Goal: Navigation & Orientation: Find specific page/section

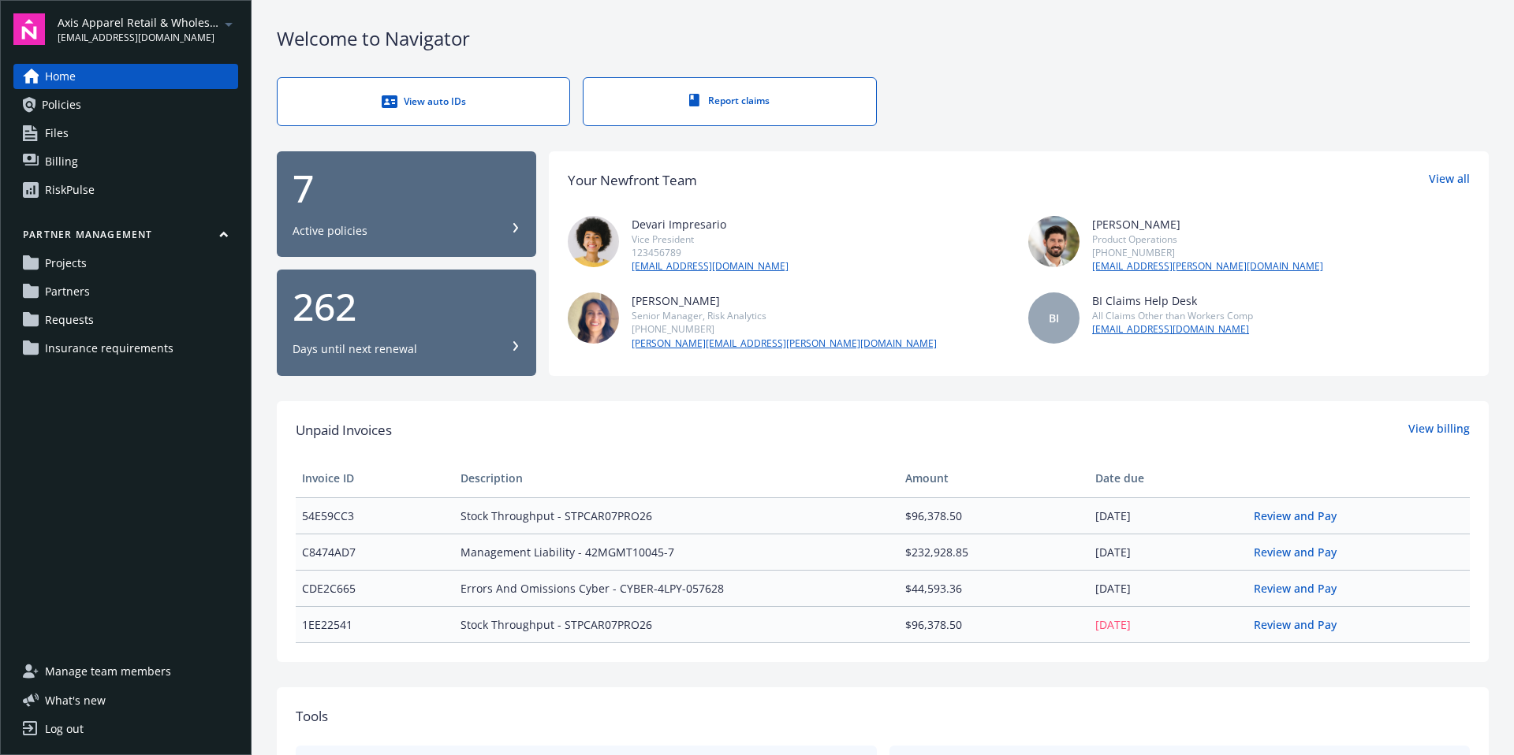
click at [70, 180] on div "RiskPulse" at bounding box center [70, 189] width 50 height 25
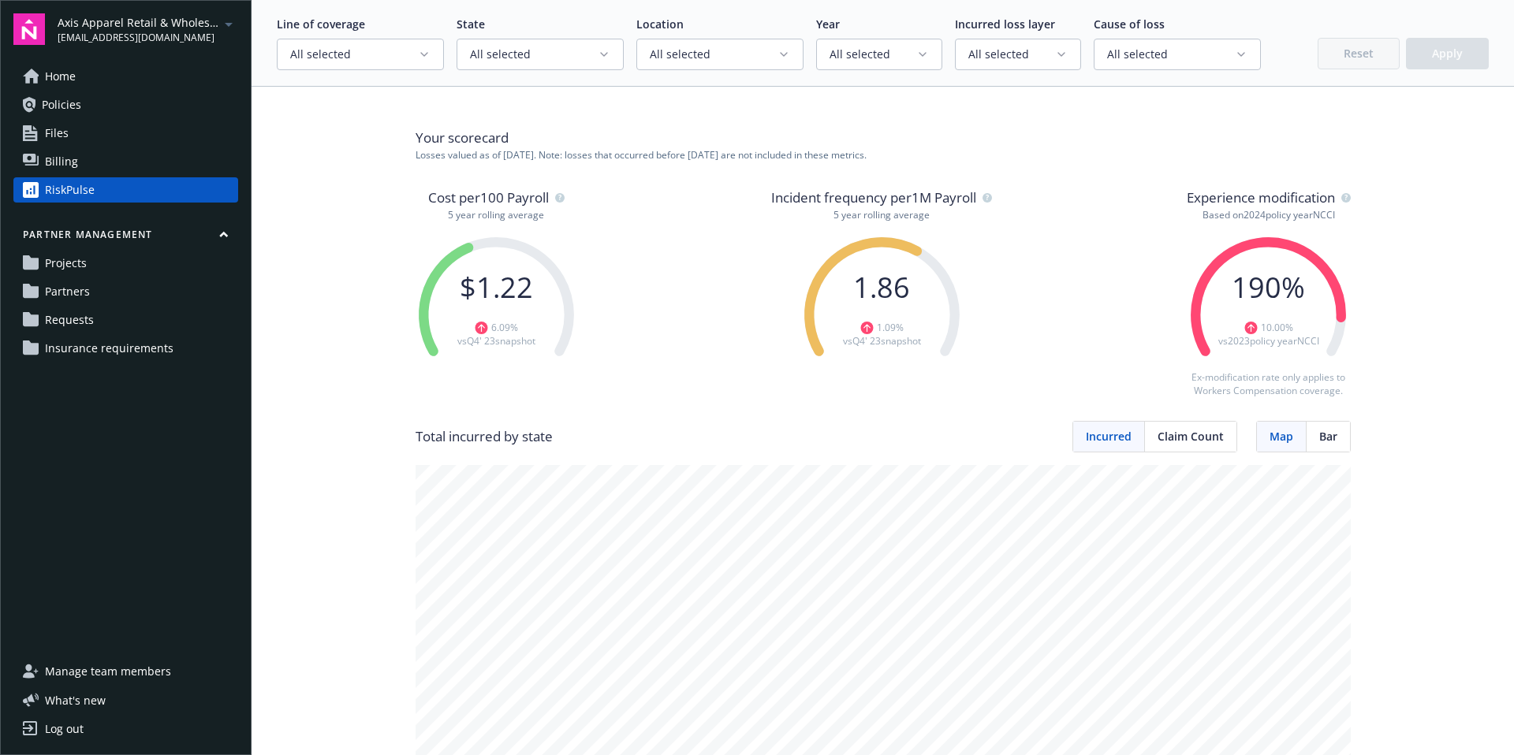
click at [137, 353] on span "Insurance requirements" at bounding box center [109, 348] width 129 height 25
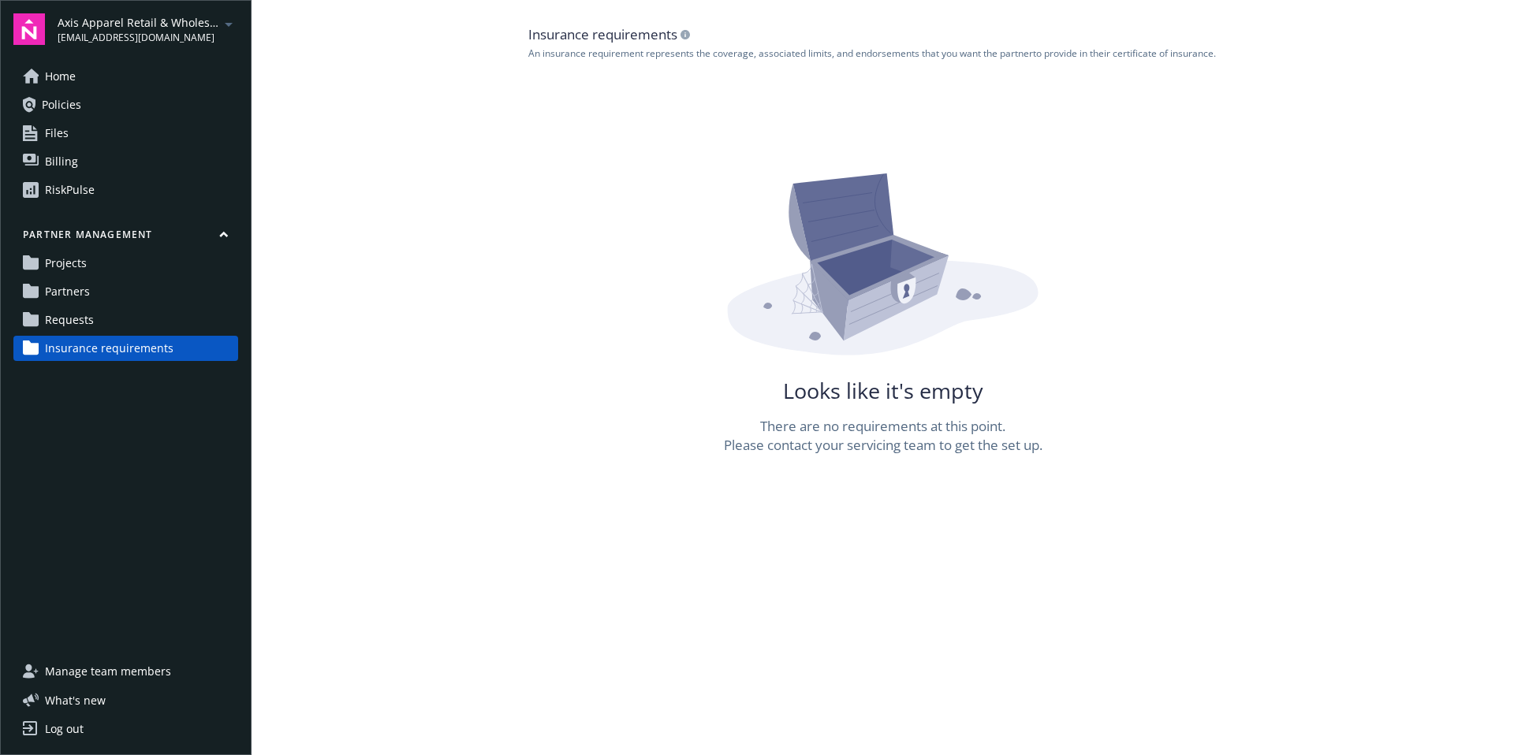
click at [65, 67] on span "Home" at bounding box center [60, 76] width 31 height 25
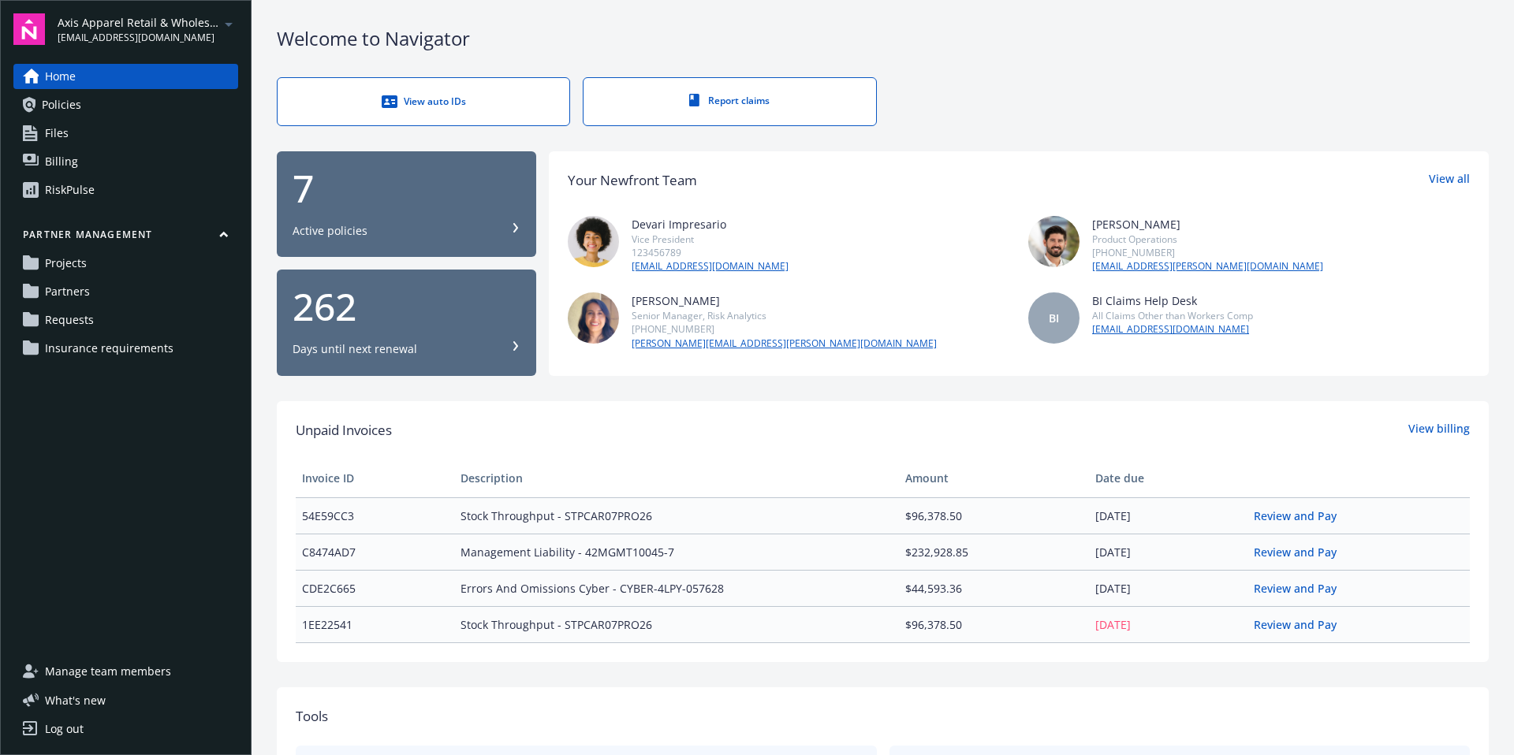
click at [99, 103] on link "Policies" at bounding box center [125, 104] width 225 height 25
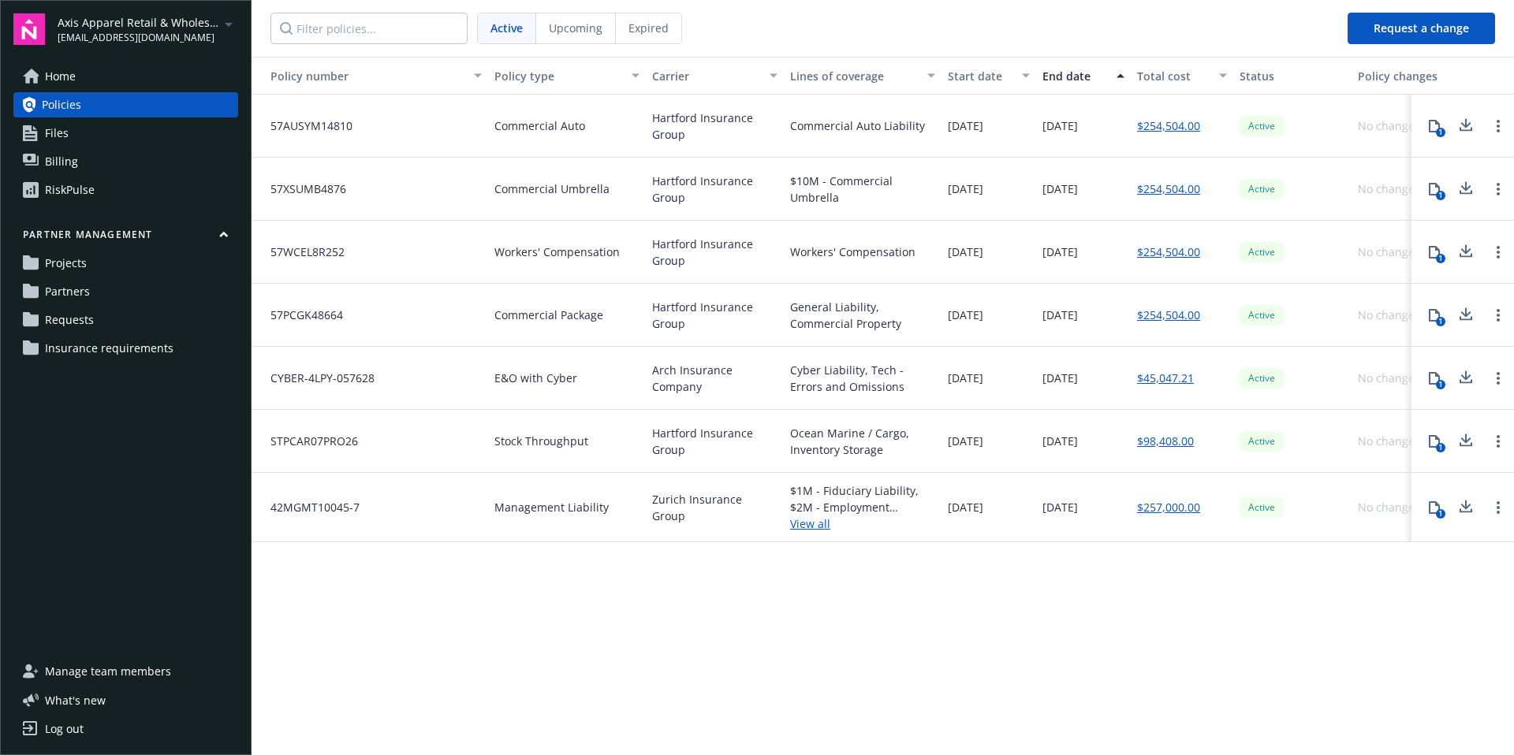
click at [100, 136] on link "Files" at bounding box center [125, 133] width 225 height 25
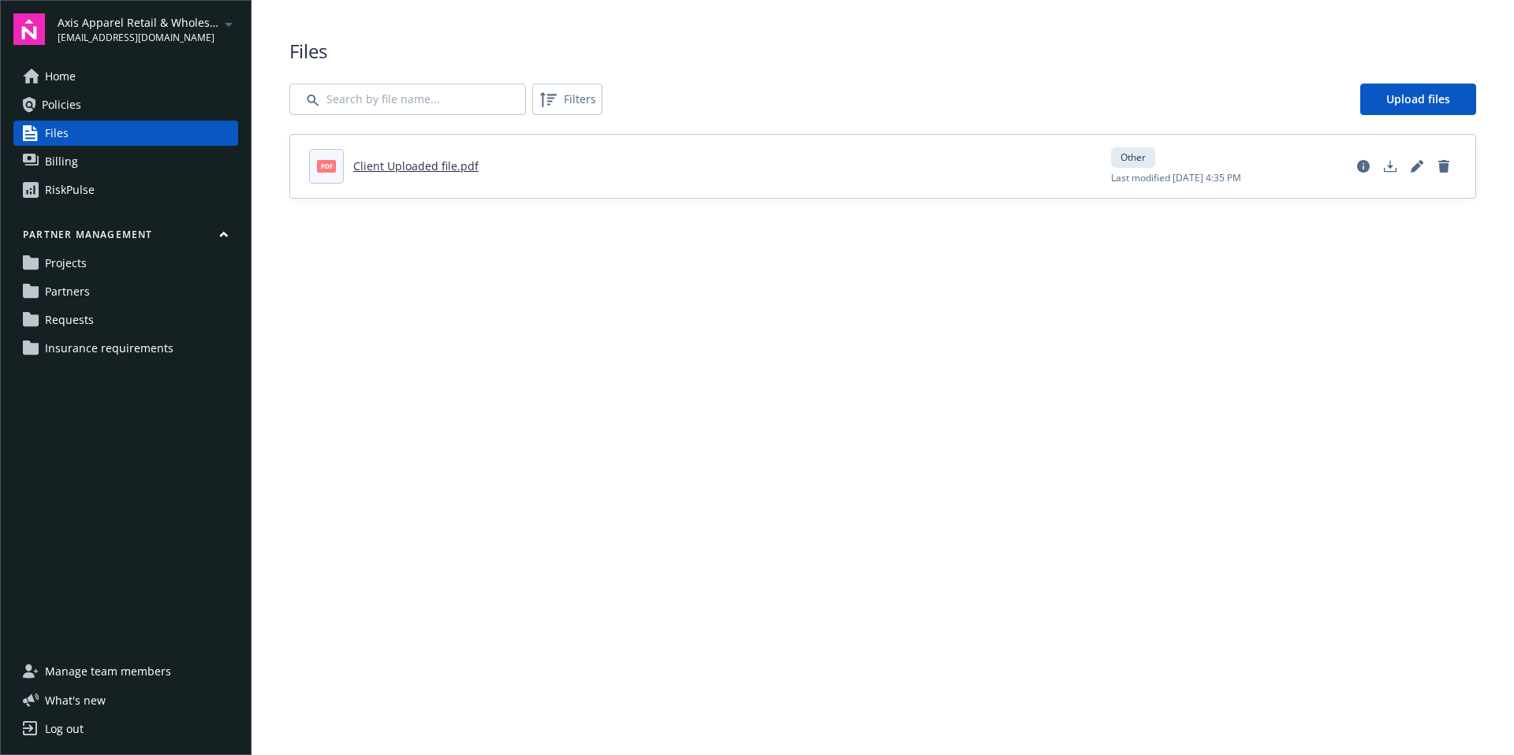
click at [95, 164] on link "Billing" at bounding box center [125, 161] width 225 height 25
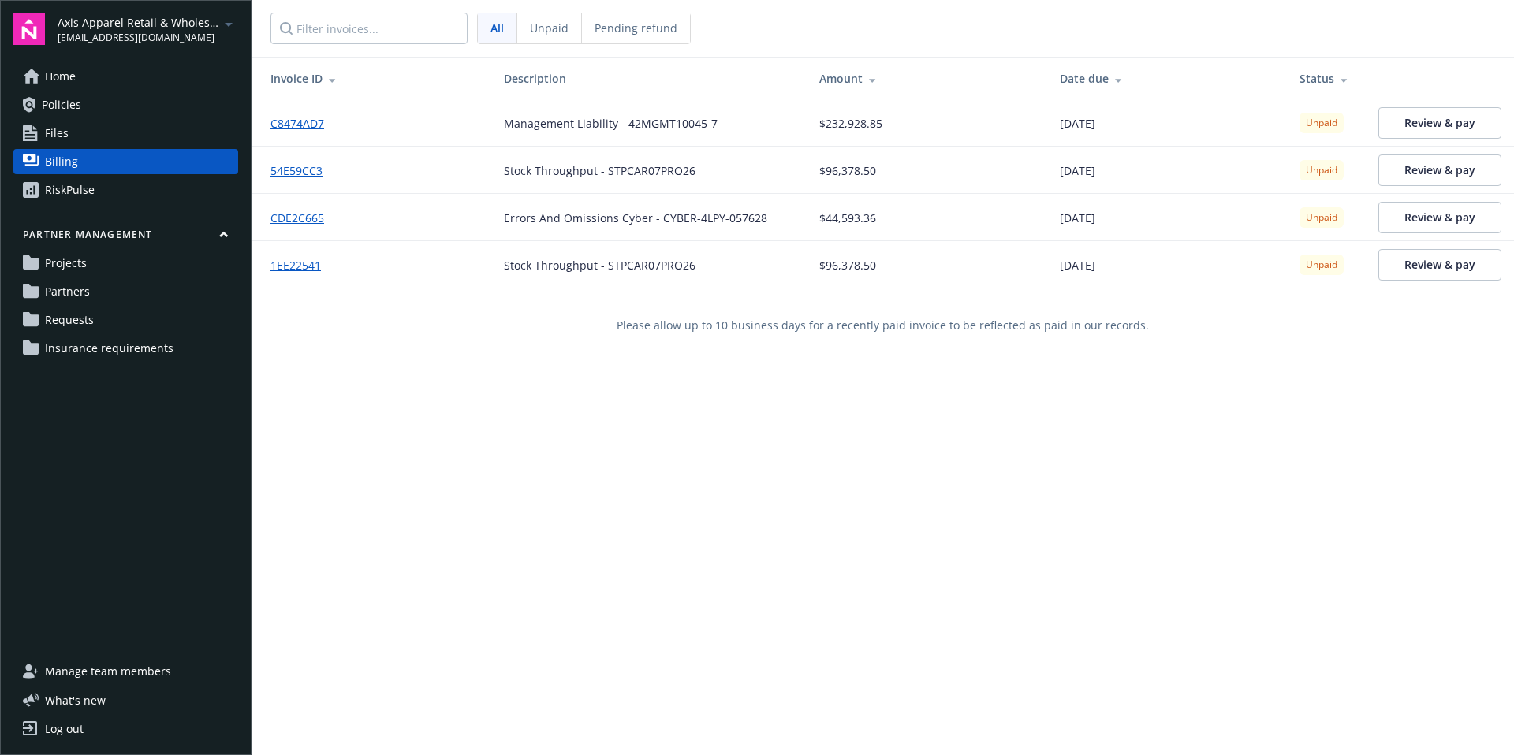
click at [98, 192] on link "RiskPulse" at bounding box center [125, 189] width 225 height 25
